Goal: Information Seeking & Learning: Learn about a topic

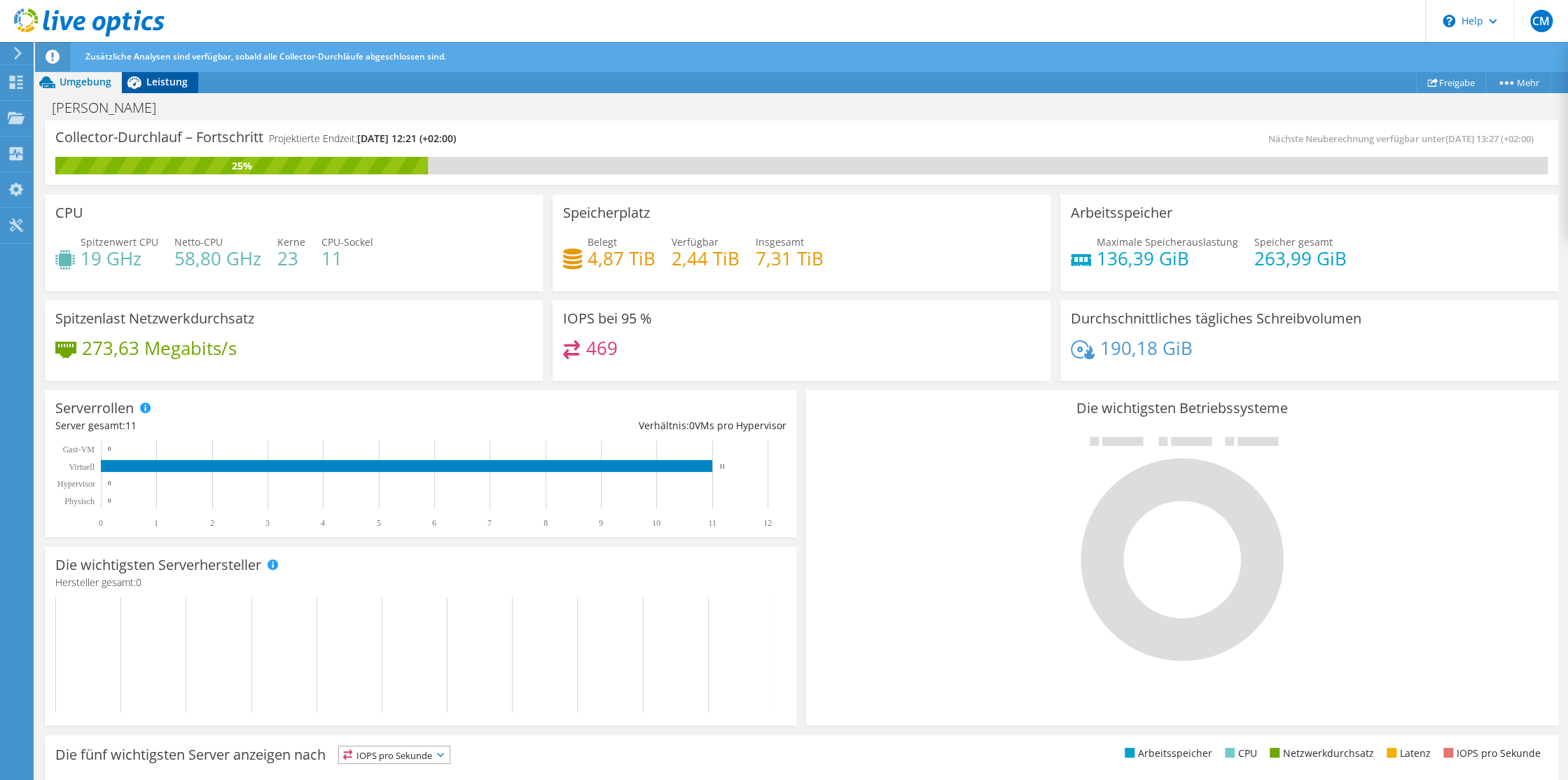
click at [164, 78] on span "Leistung" at bounding box center [167, 81] width 41 height 13
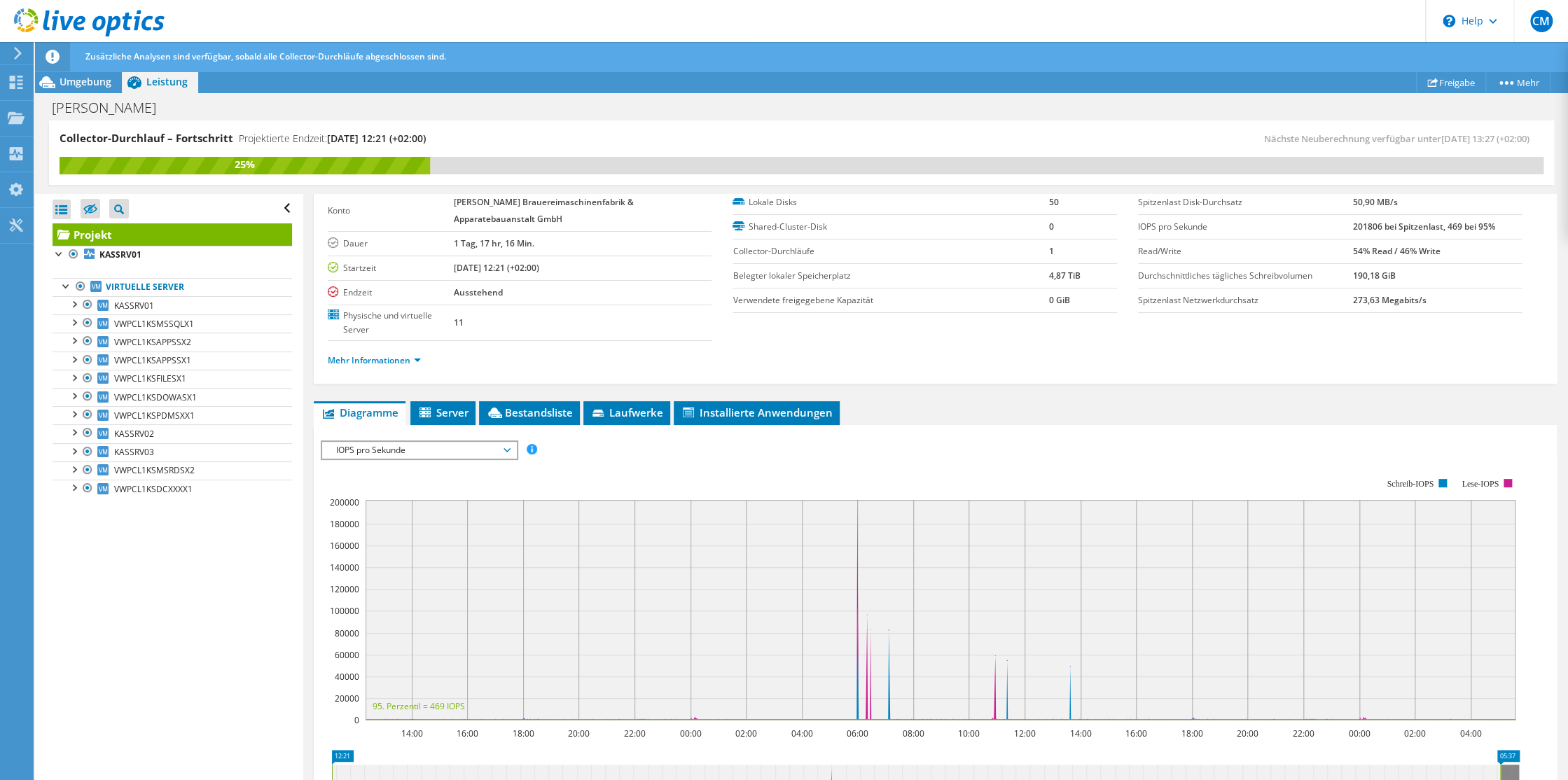
scroll to position [140, 0]
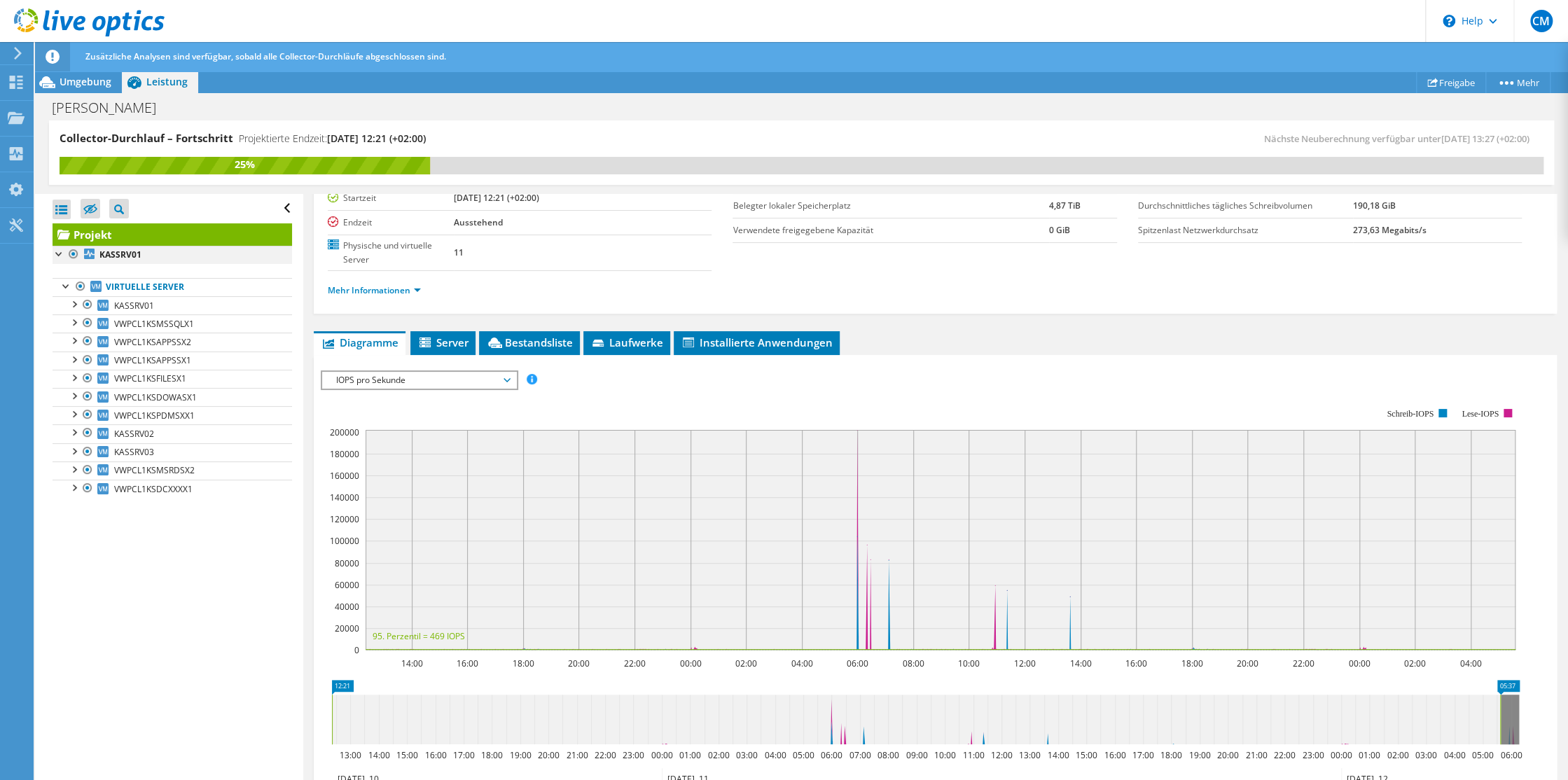
click at [57, 254] on div at bounding box center [59, 252] width 14 height 14
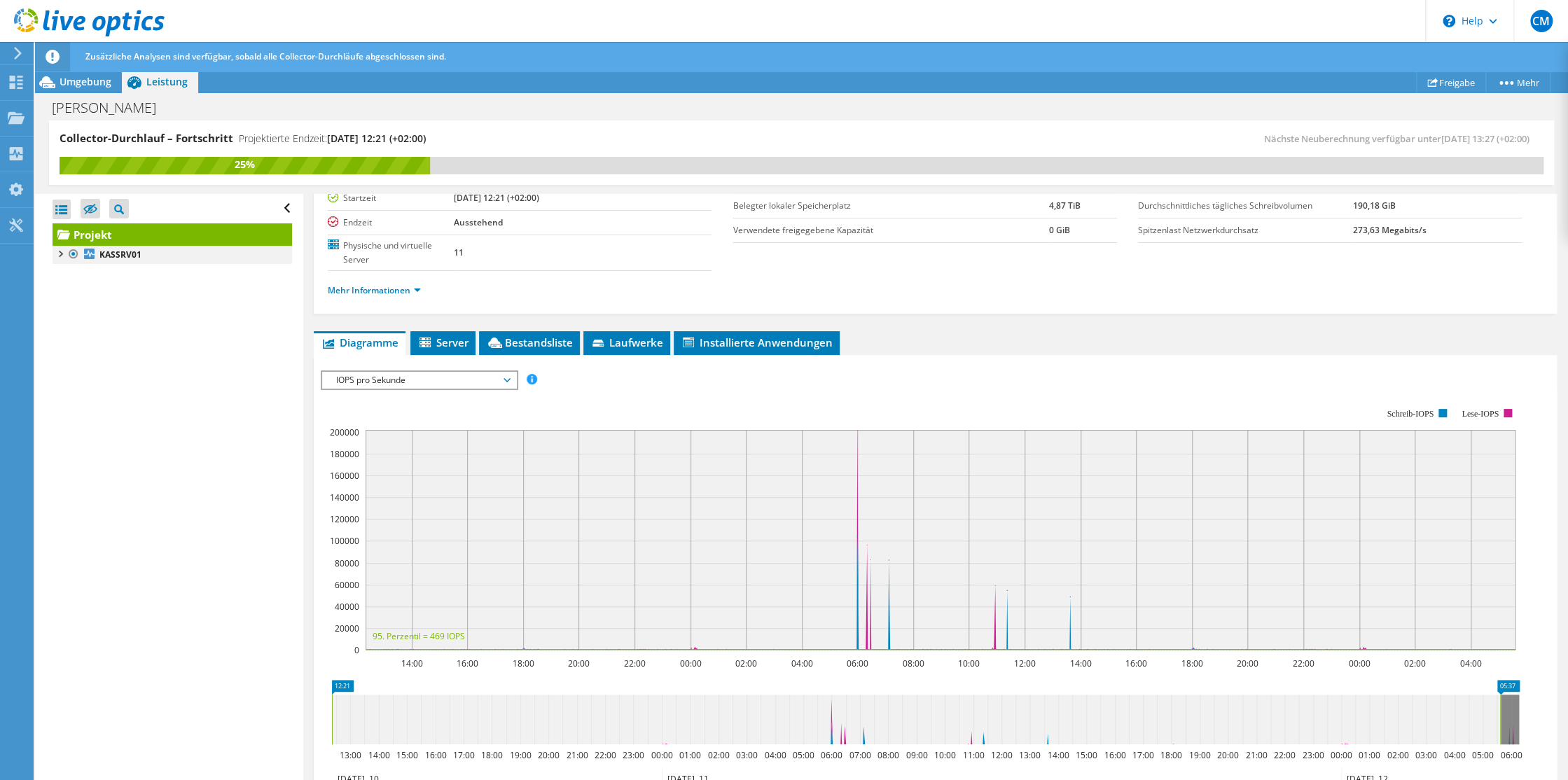
click at [57, 254] on div at bounding box center [59, 252] width 14 height 14
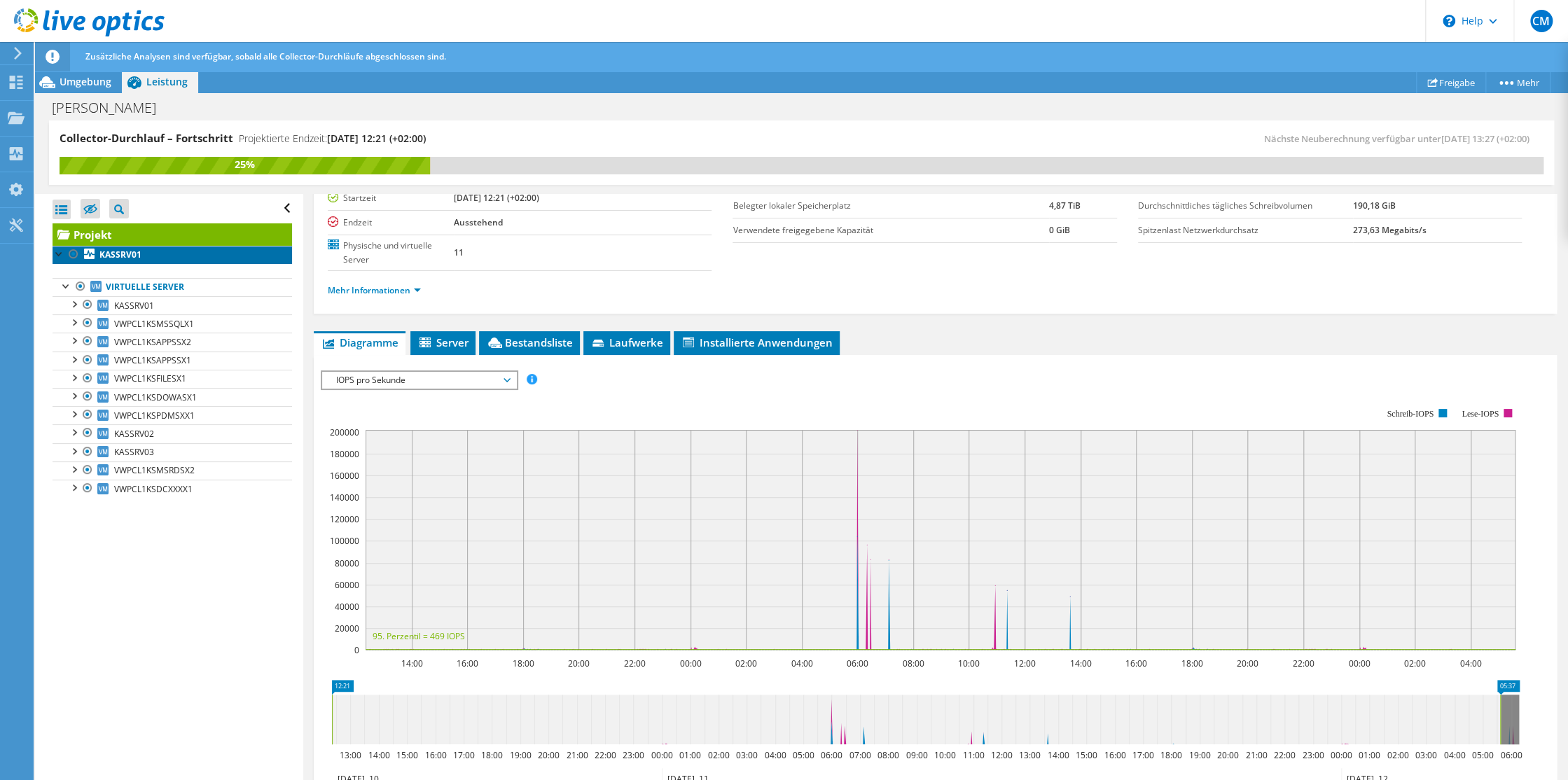
click at [112, 254] on b "KASSRV01" at bounding box center [120, 255] width 42 height 12
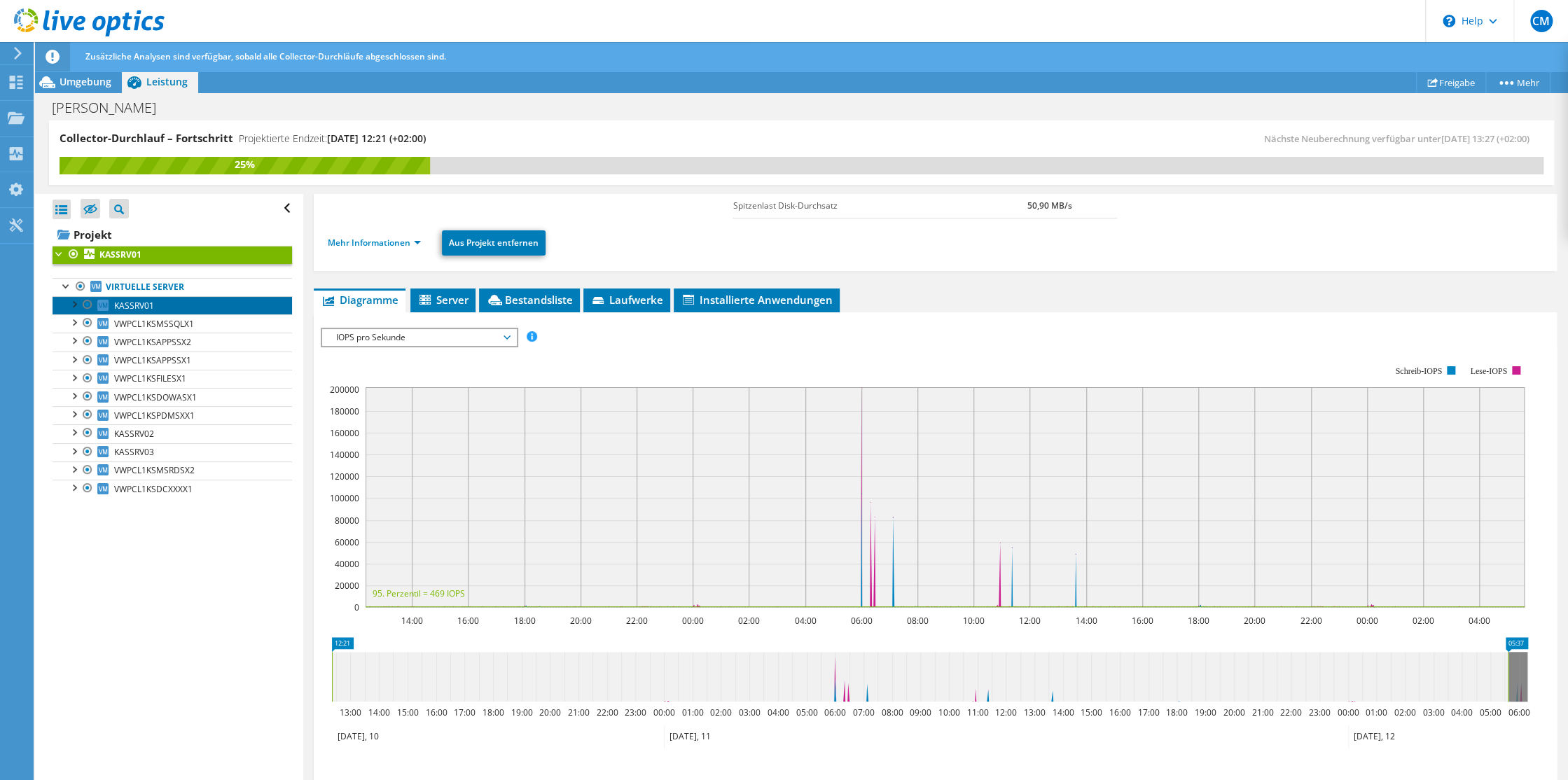
click at [124, 306] on span "KASSRV01" at bounding box center [134, 306] width 40 height 12
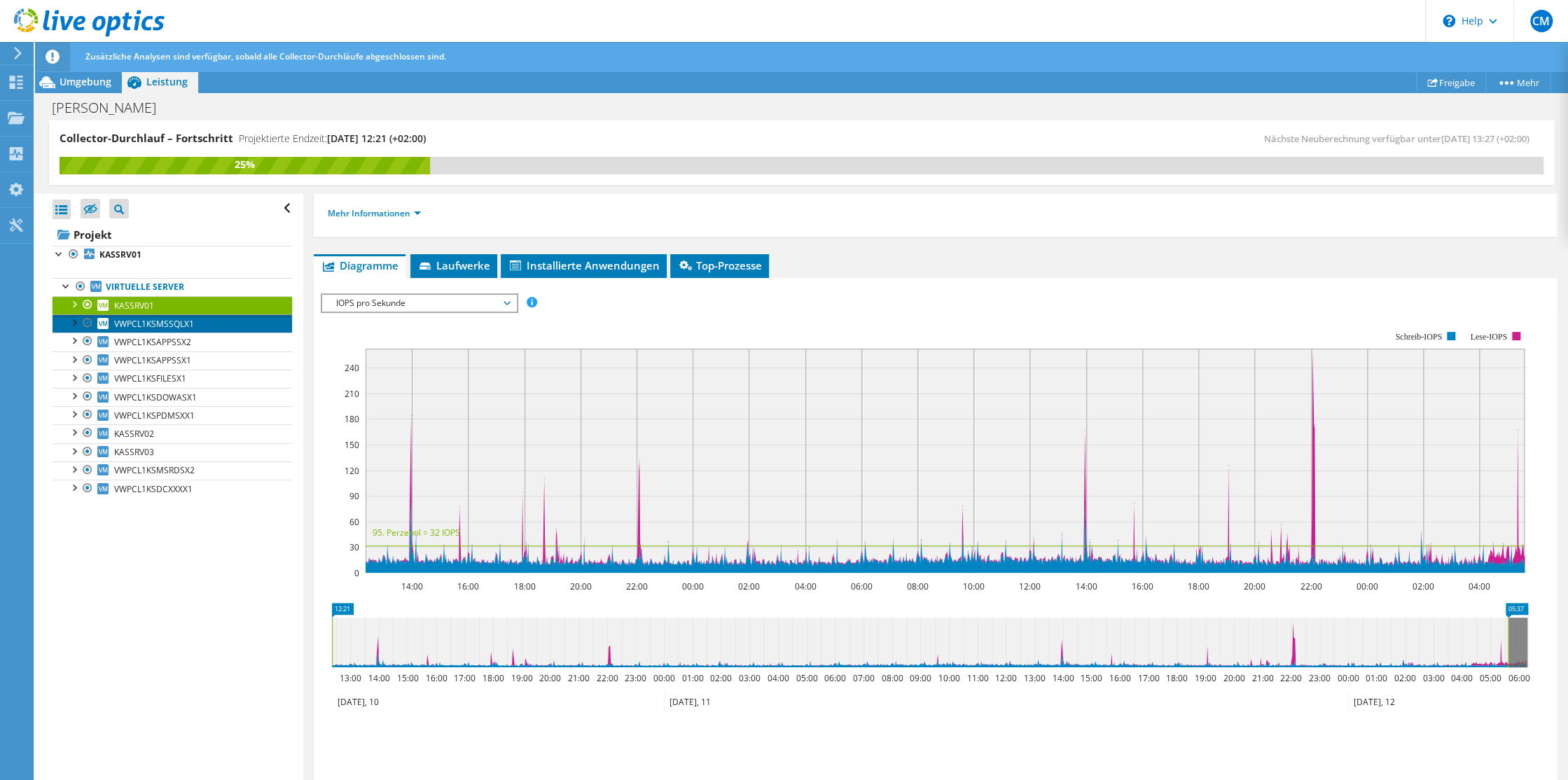
click at [127, 321] on span "VWPCL1KSMSSQLX1" at bounding box center [154, 324] width 80 height 12
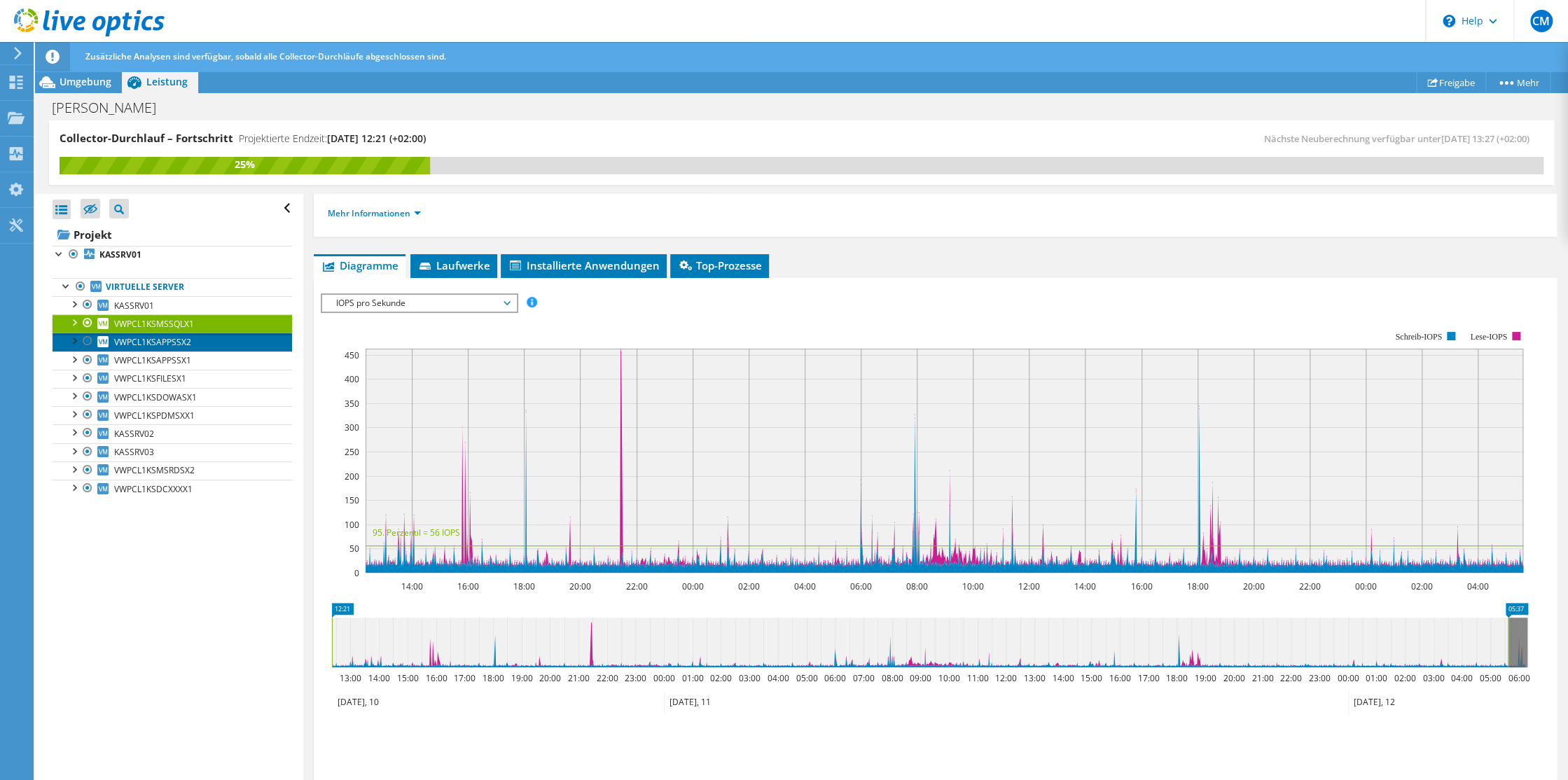
click at [136, 343] on span "VWPCL1KSAPPSSX2" at bounding box center [152, 342] width 77 height 12
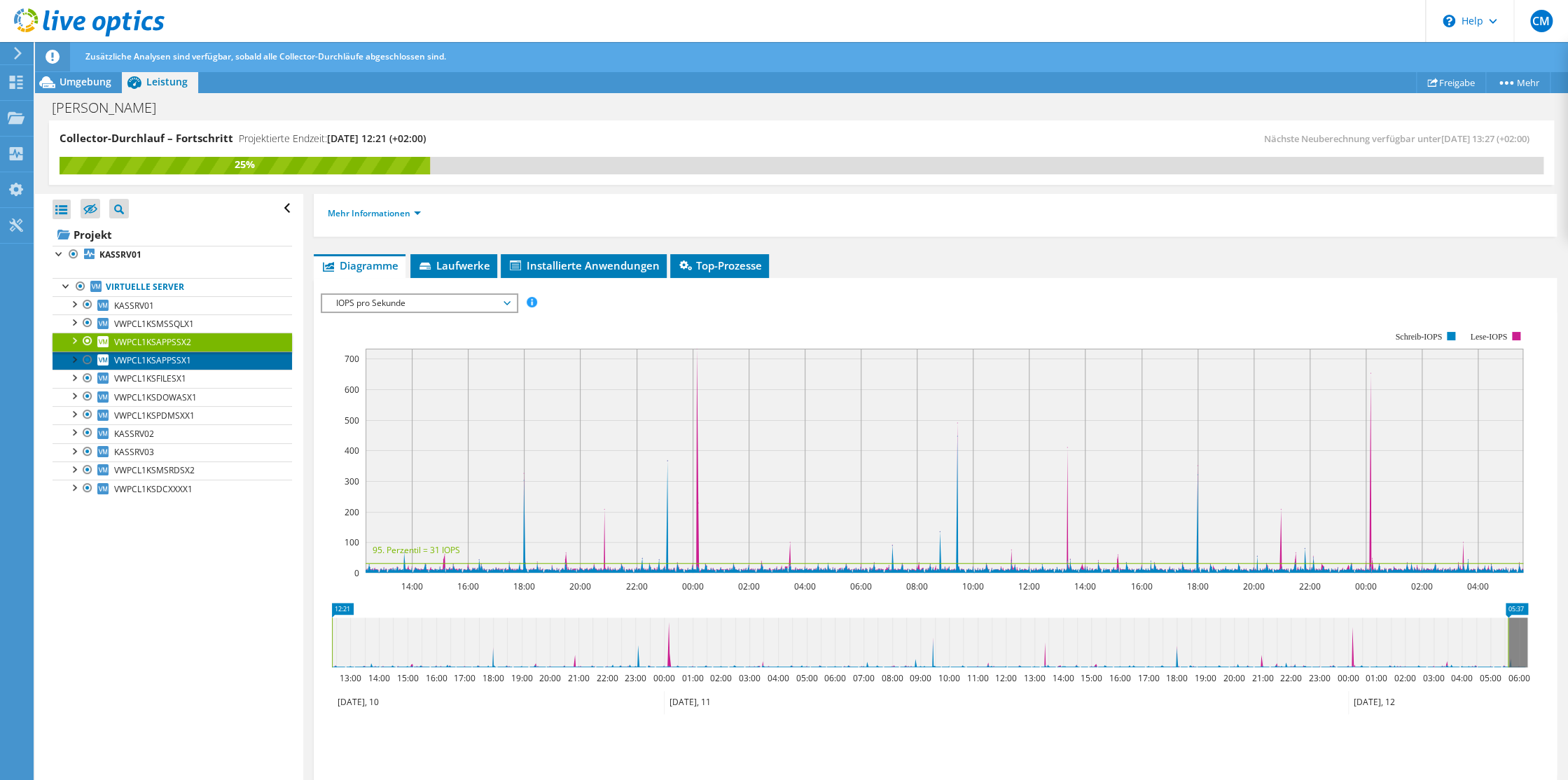
click at [137, 358] on span "VWPCL1KSAPPSSX1" at bounding box center [152, 360] width 77 height 12
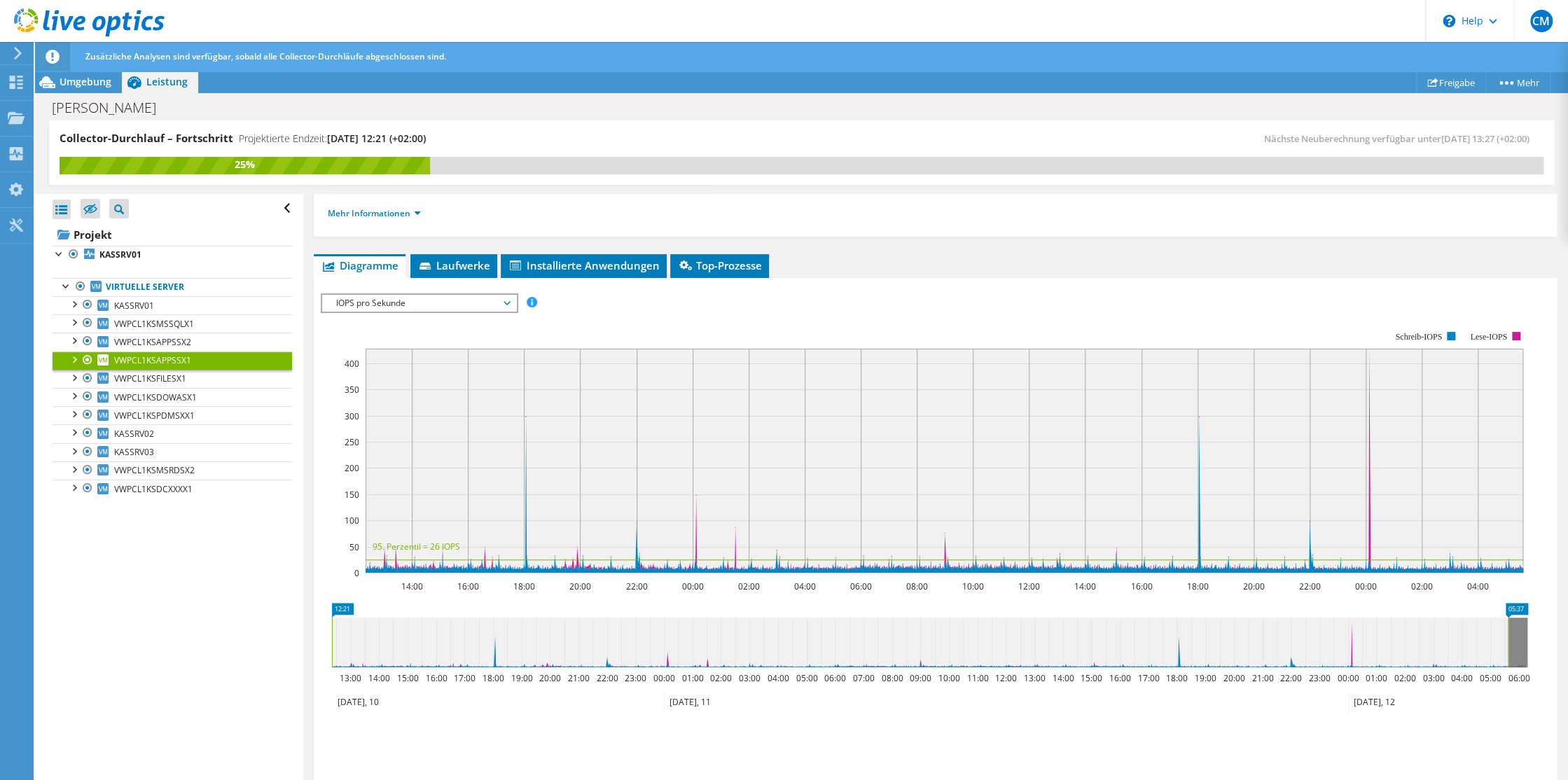
click at [514, 303] on span "IOPS pro Sekunde" at bounding box center [419, 303] width 194 height 17
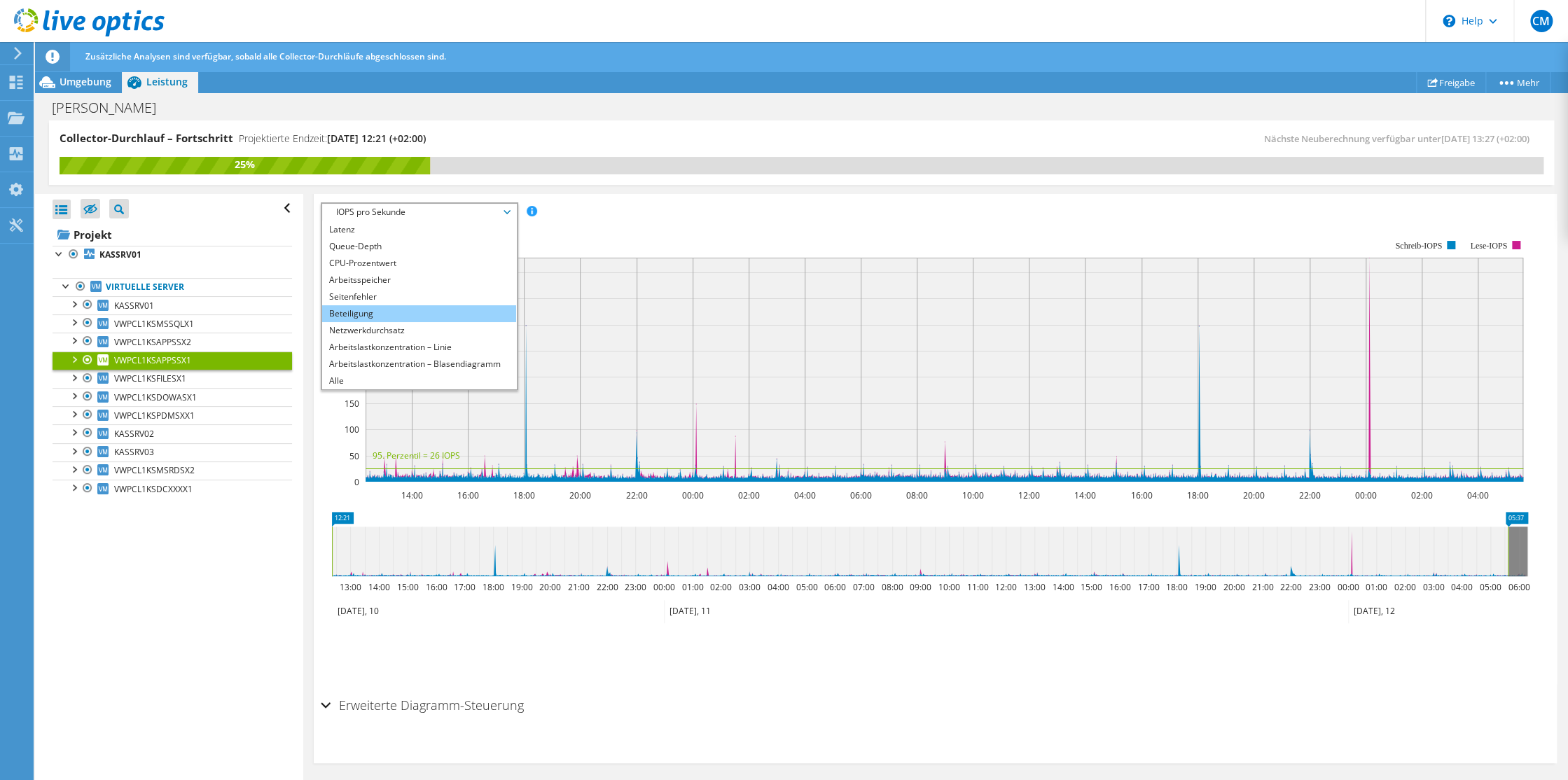
scroll to position [234, 0]
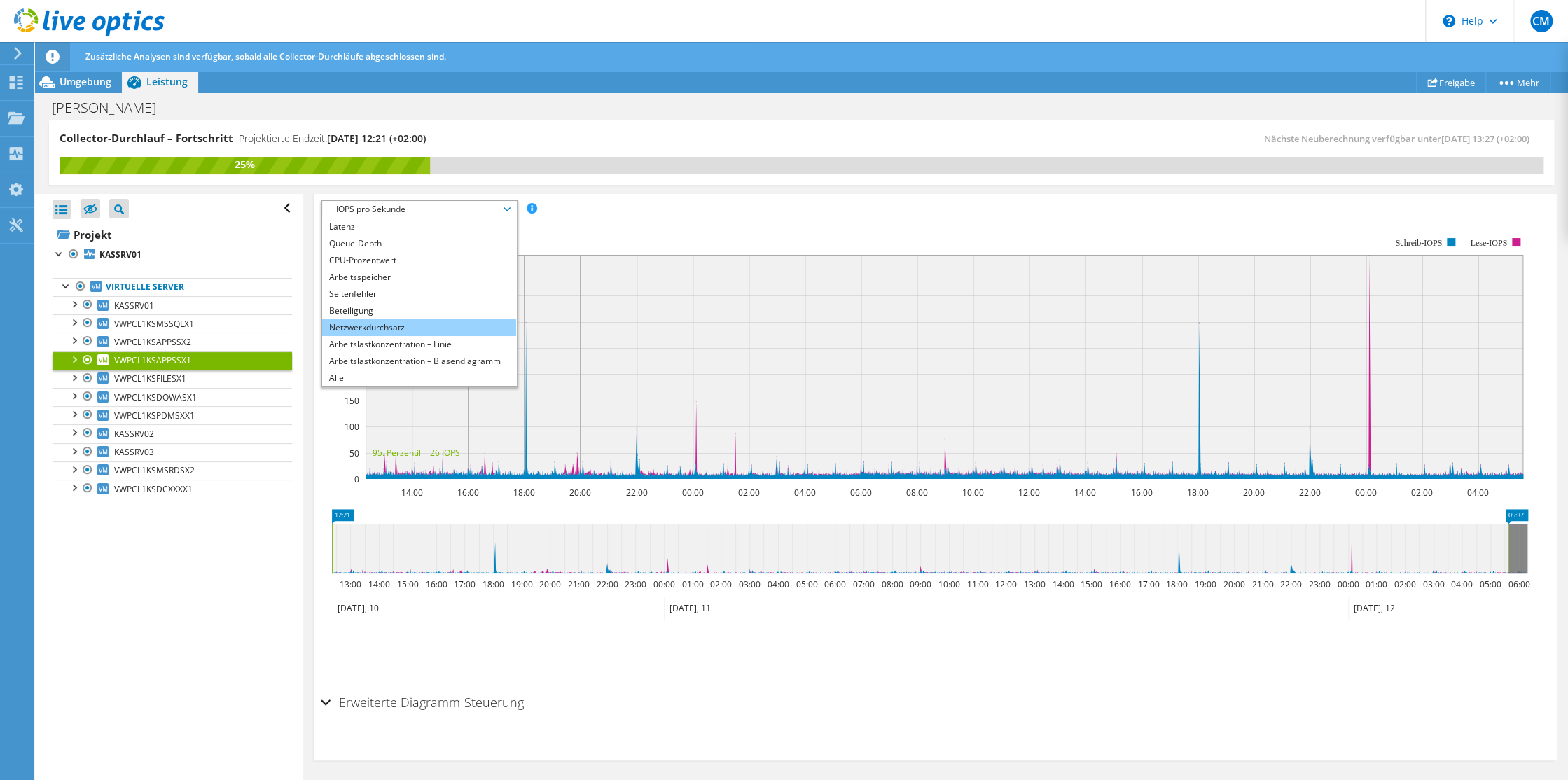
click at [350, 323] on li "Netzwerkdurchsatz" at bounding box center [419, 327] width 194 height 17
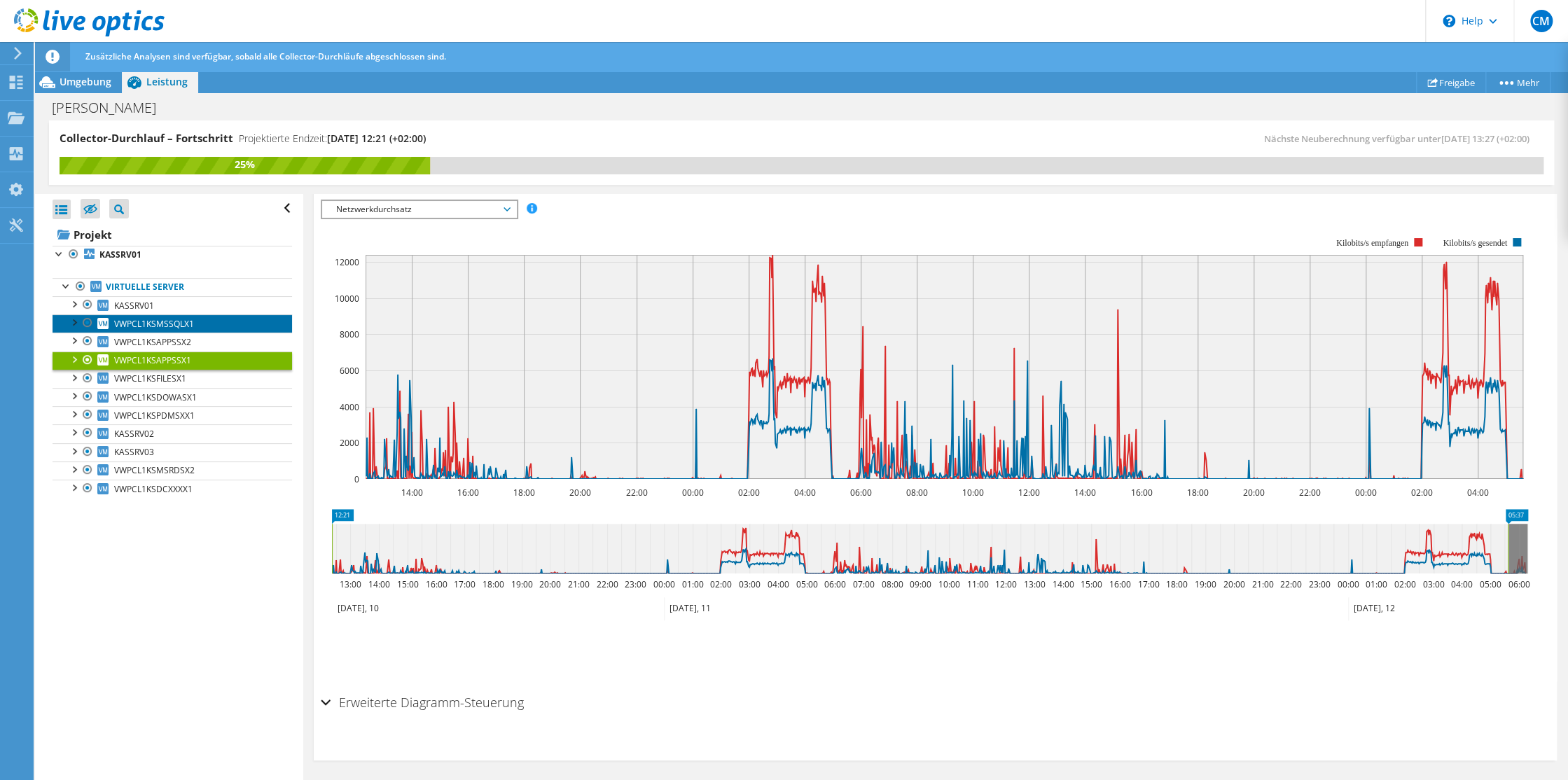
click at [178, 323] on span "VWPCL1KSMSSQLX1" at bounding box center [154, 324] width 80 height 12
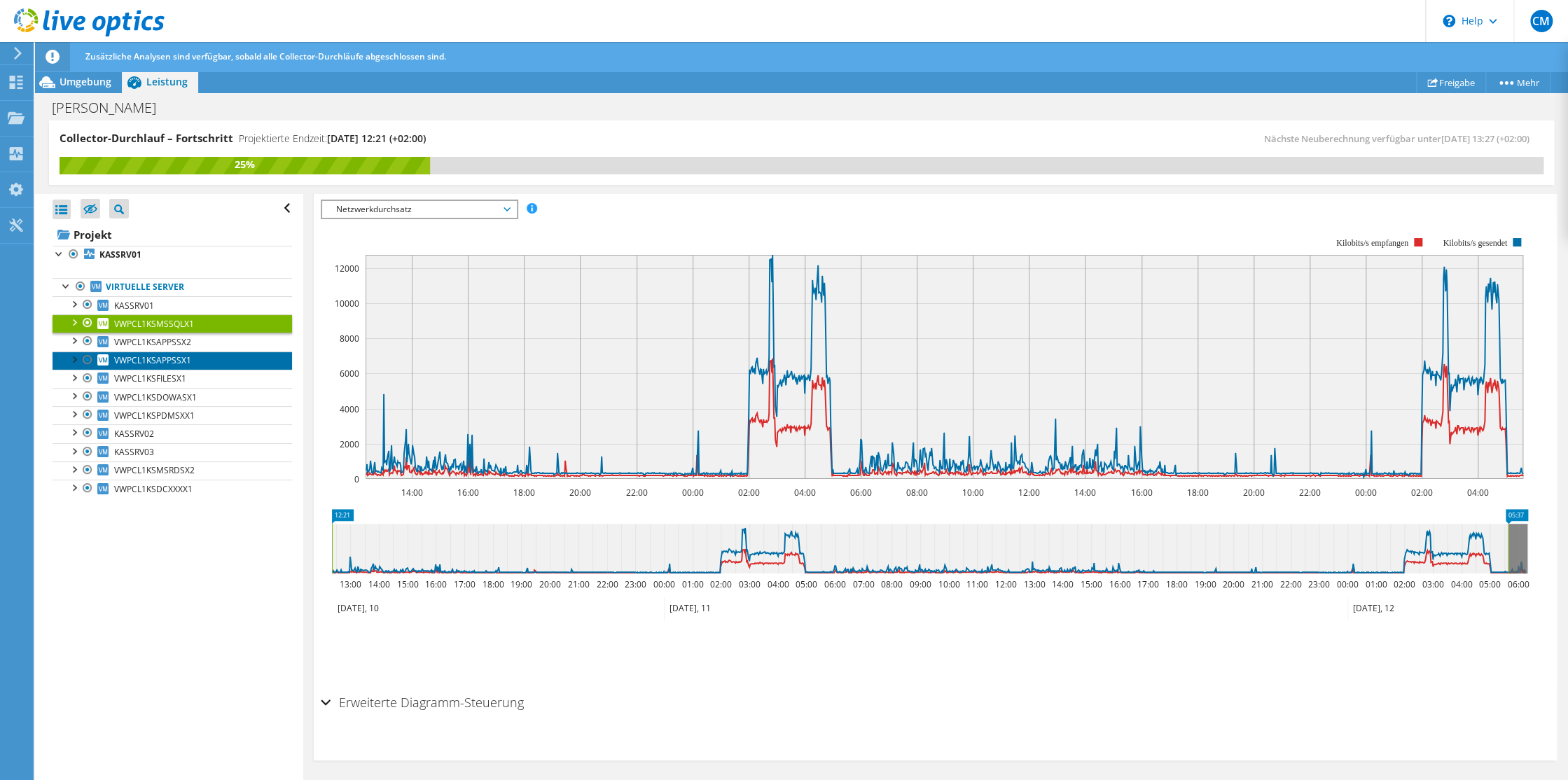
click at [169, 360] on span "VWPCL1KSAPPSSX1" at bounding box center [152, 360] width 77 height 12
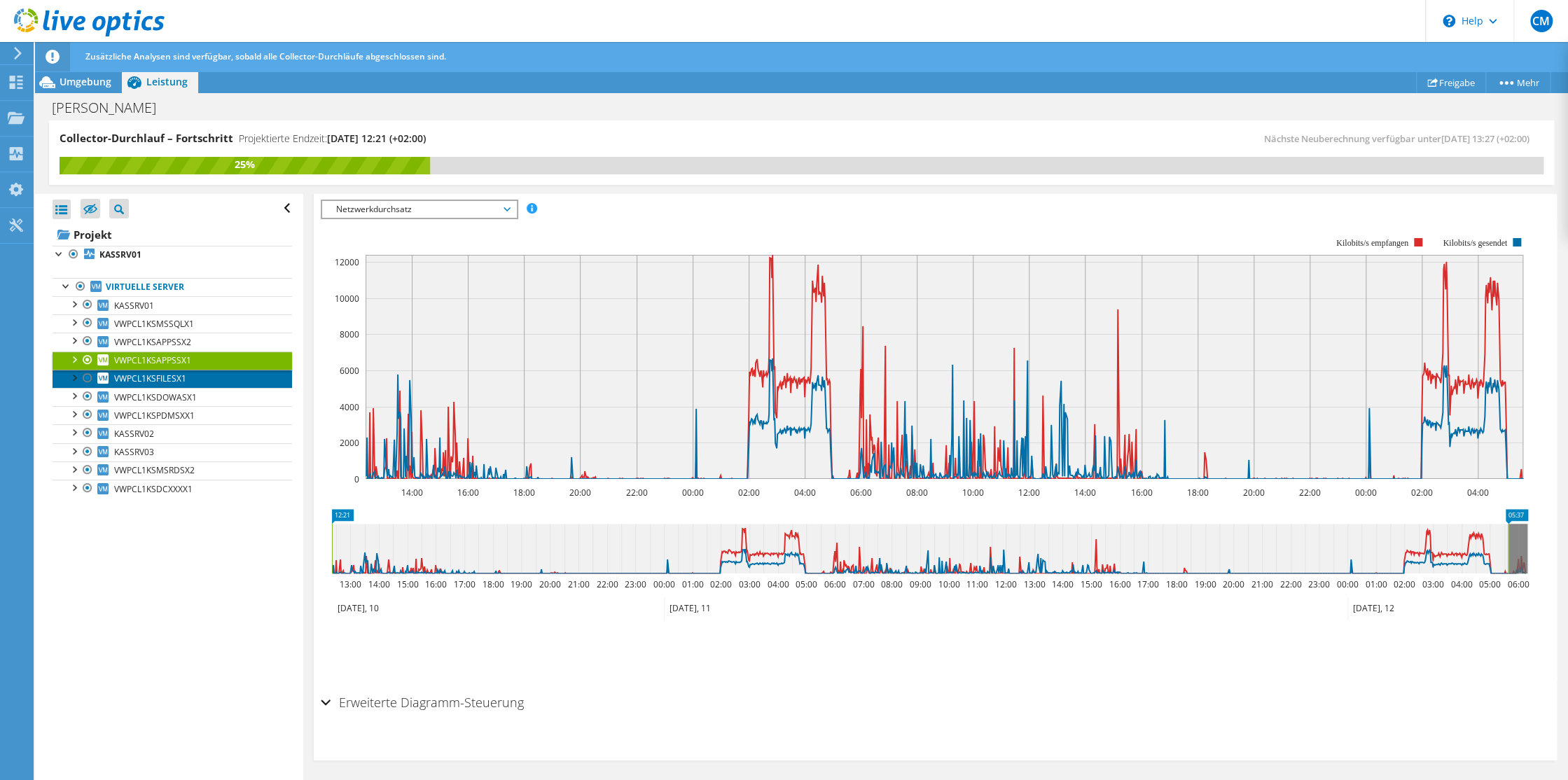
click at [163, 377] on span "VWPCL1KSFILESX1" at bounding box center [149, 378] width 72 height 12
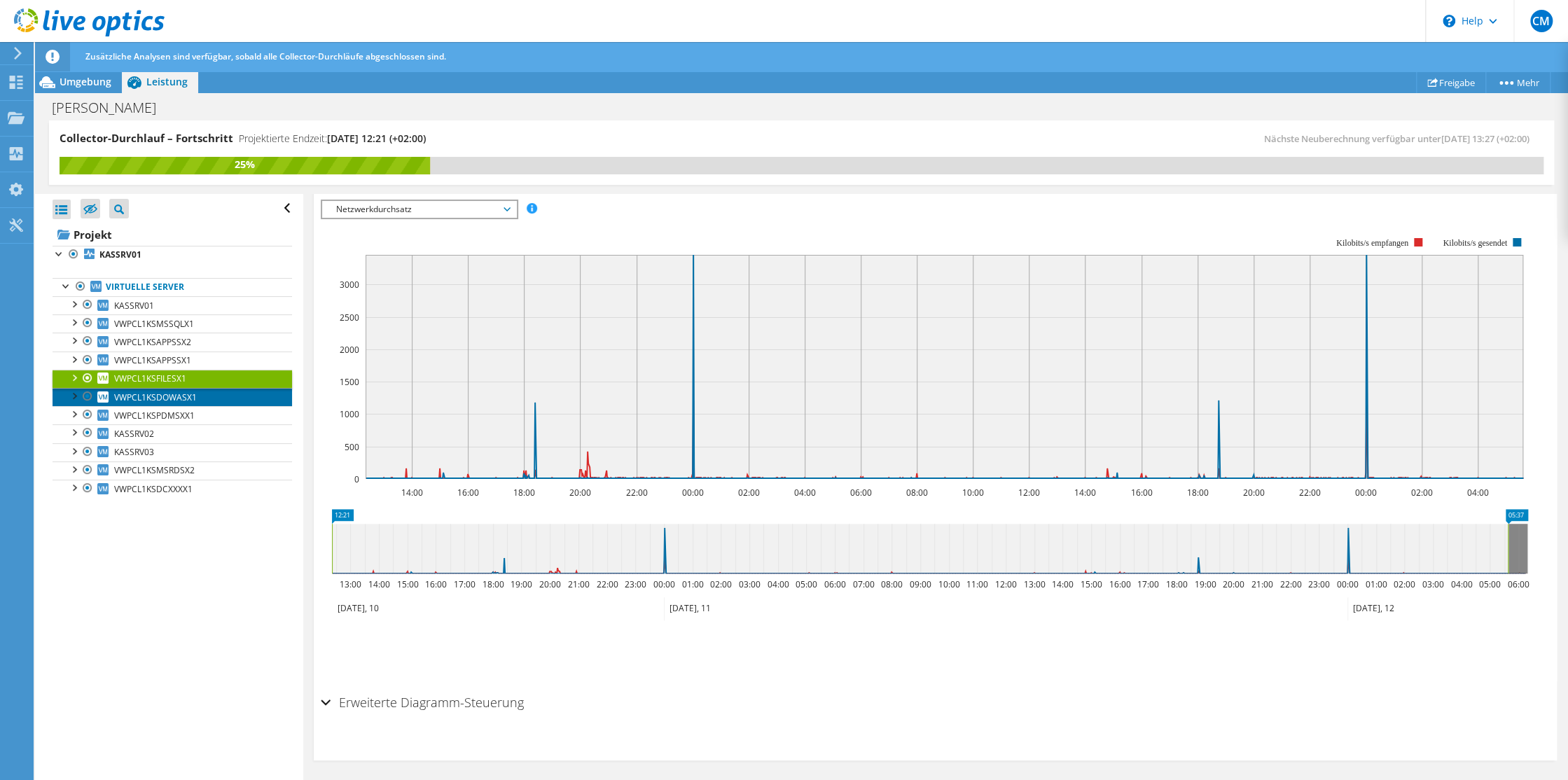
click at [160, 393] on span "VWPCL1KSDOWASX1" at bounding box center [155, 397] width 83 height 12
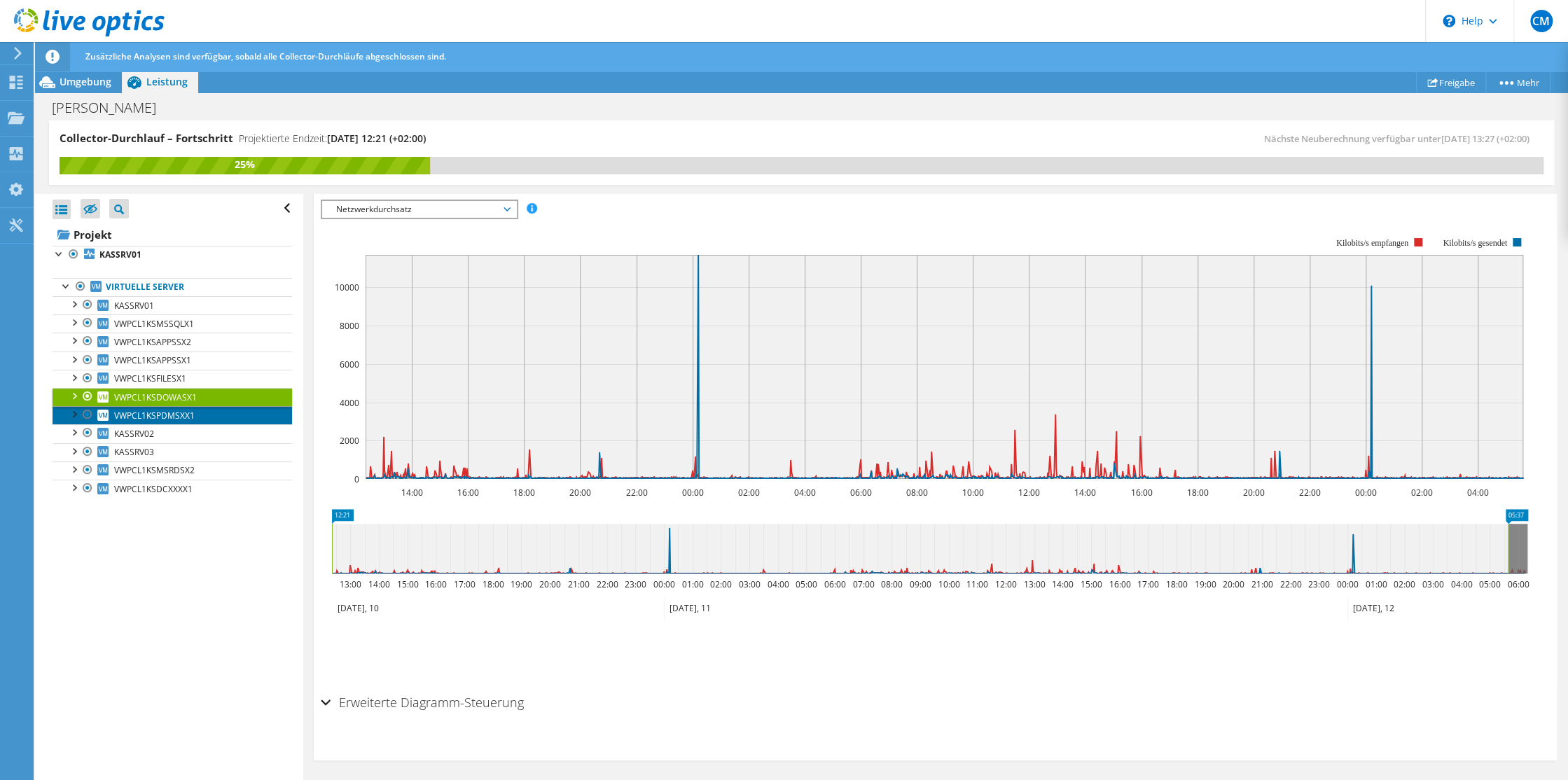
click at [169, 413] on span "VWPCL1KSPDMSXX1" at bounding box center [154, 416] width 81 height 12
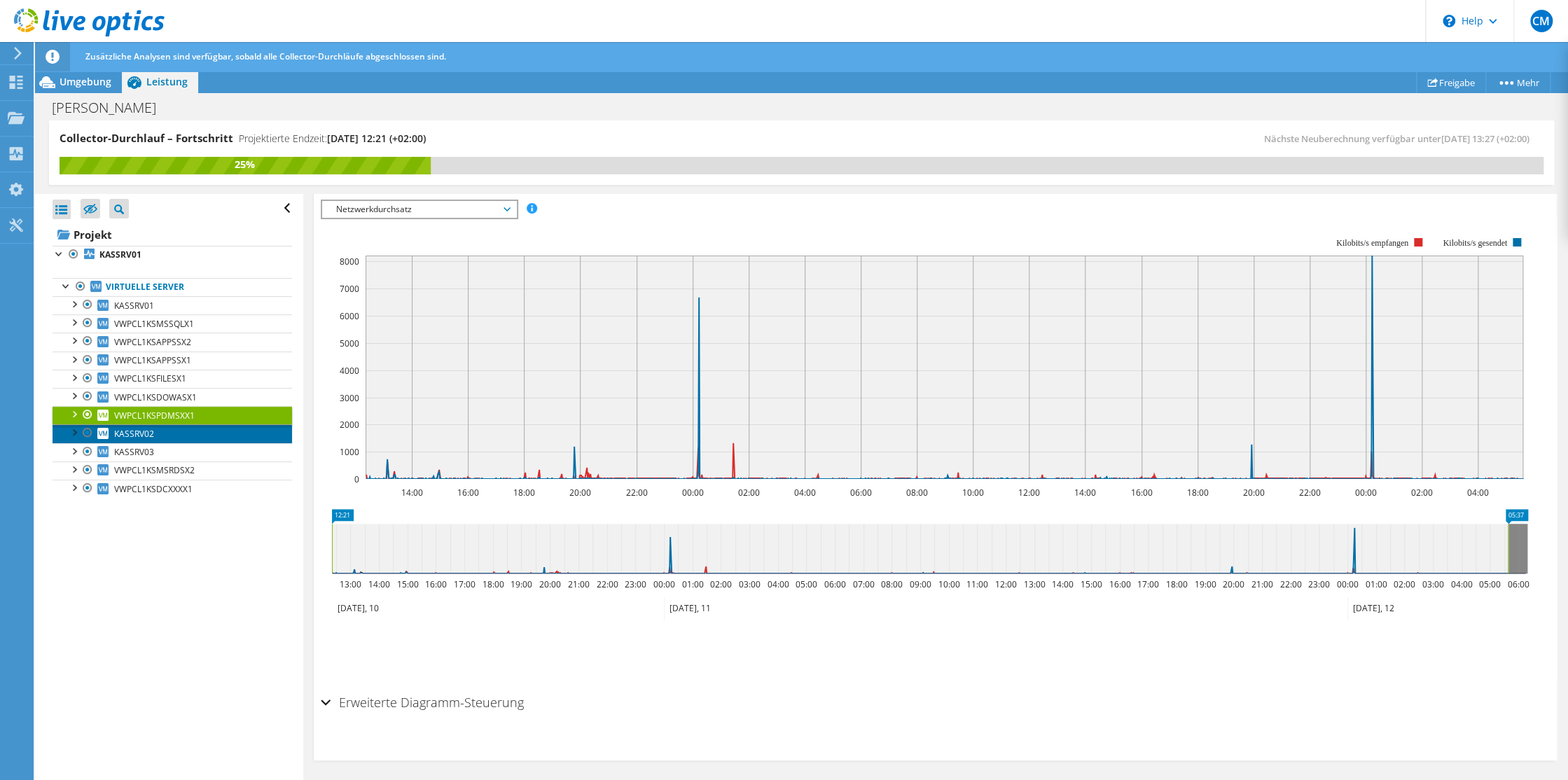
click at [141, 433] on span "KASSRV02" at bounding box center [134, 434] width 40 height 12
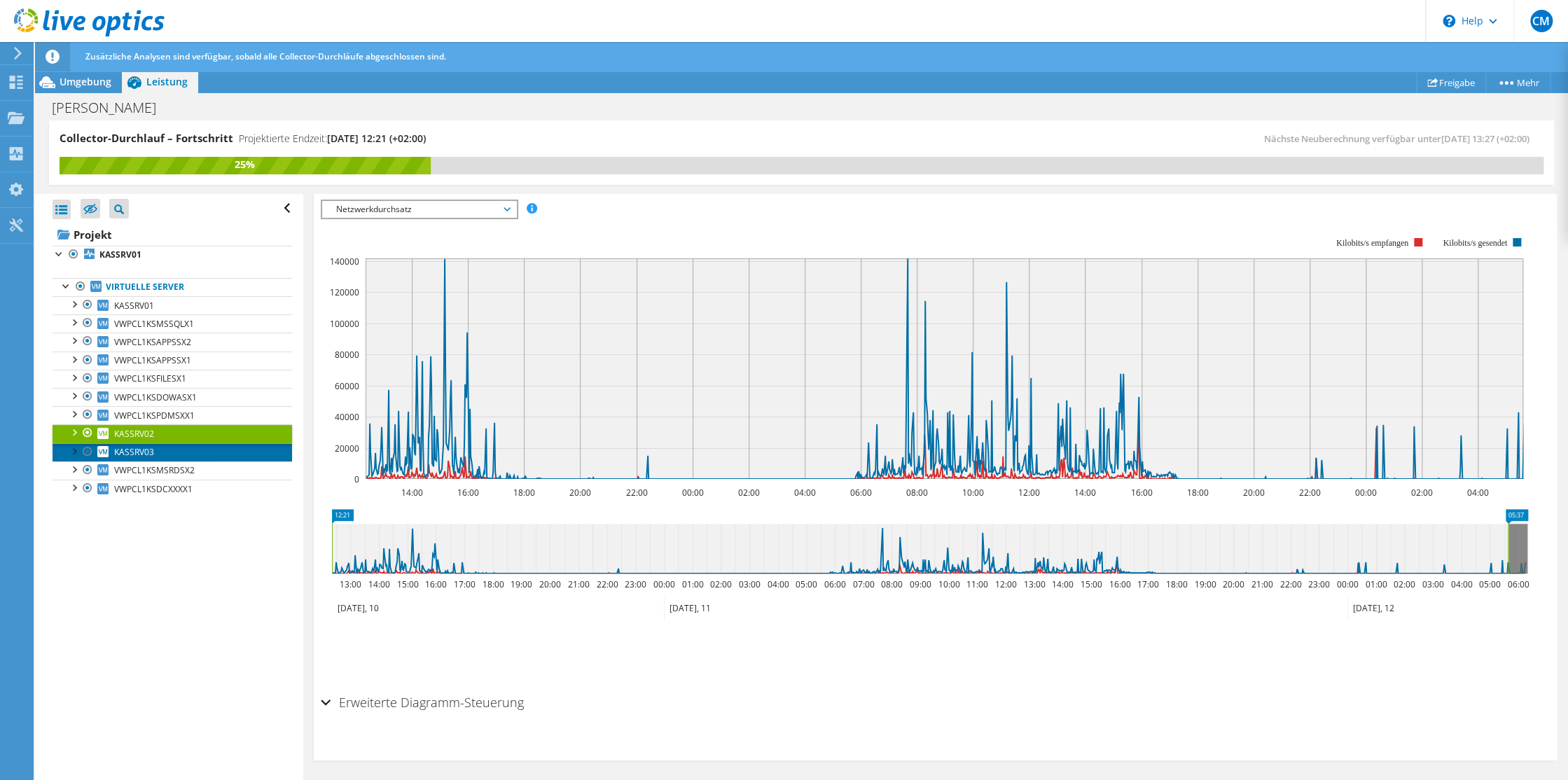
click at [138, 447] on span "KASSRV03" at bounding box center [134, 452] width 40 height 12
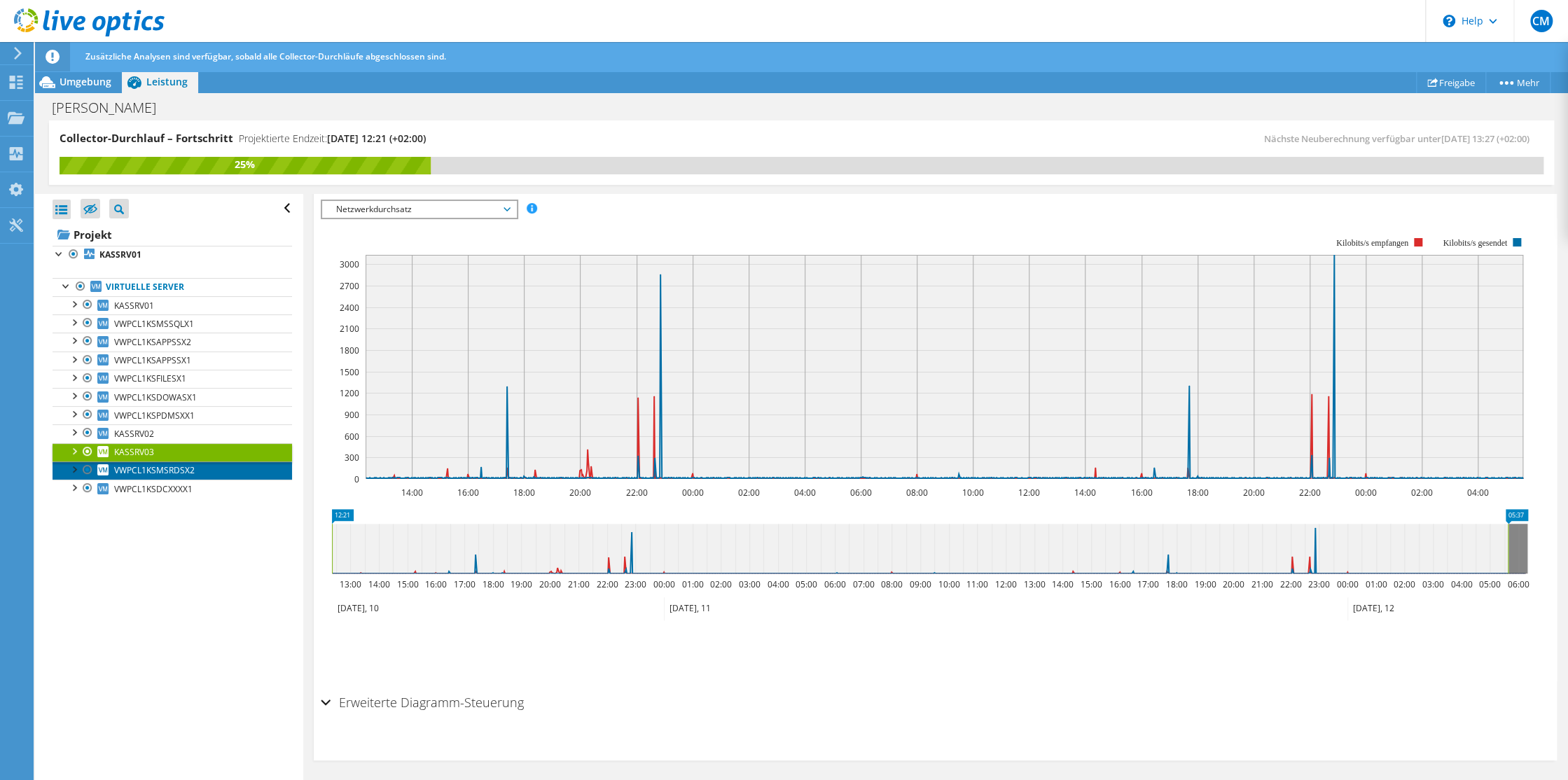
click at [137, 465] on span "VWPCL1KSMSRDSX2" at bounding box center [154, 470] width 81 height 12
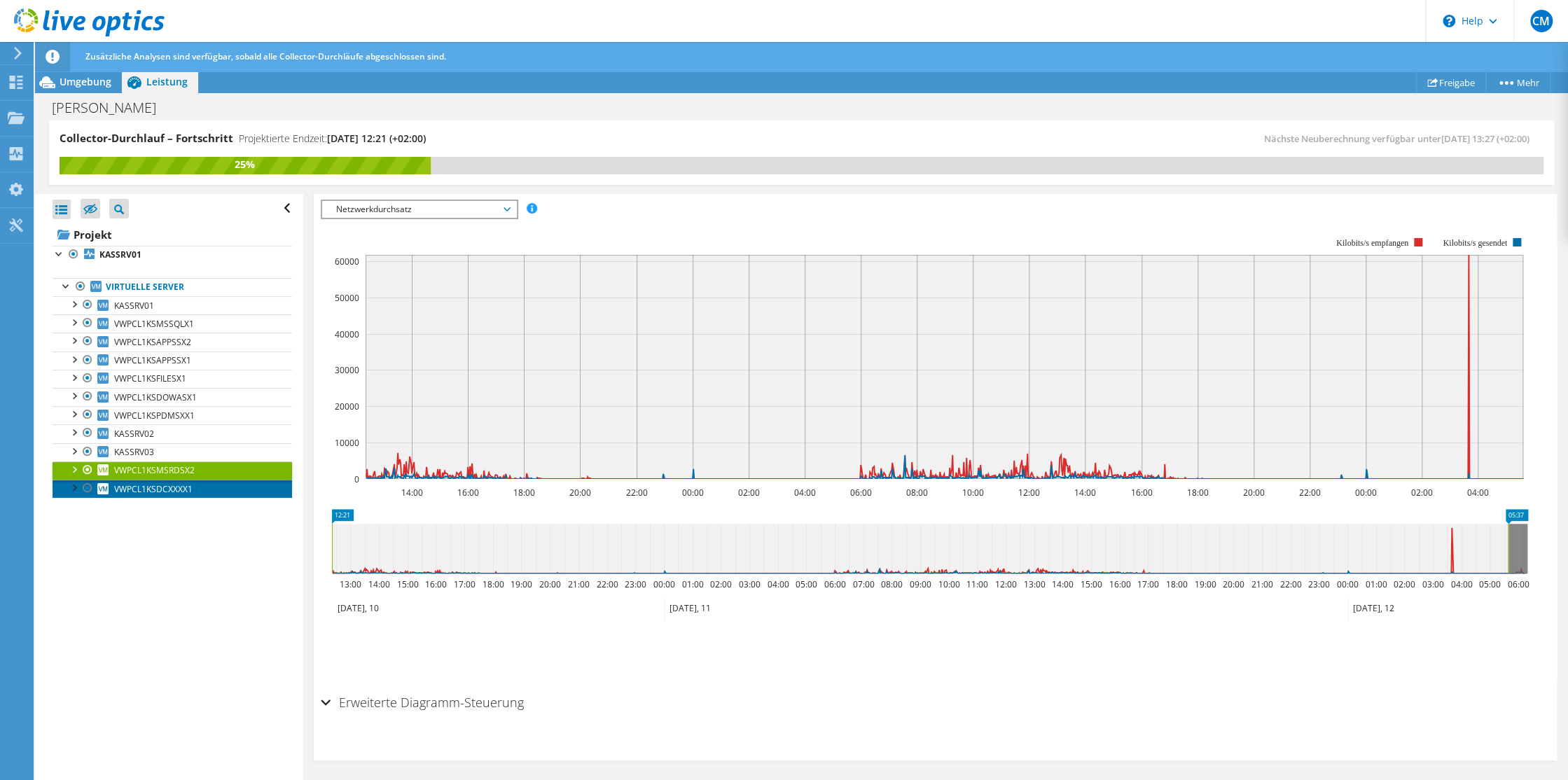
click at [138, 483] on span "VWPCL1KSDCXXXX1" at bounding box center [153, 489] width 78 height 12
